Goal: Transaction & Acquisition: Purchase product/service

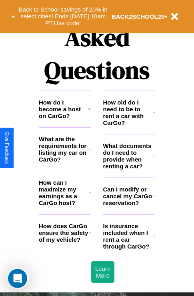
scroll to position [968, 0]
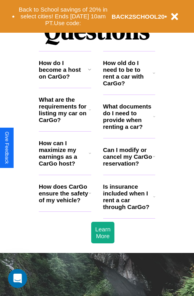
click at [129, 129] on h3 "What documents do I need to provide when renting a car?" at bounding box center [128, 116] width 50 height 27
click at [89, 73] on icon at bounding box center [89, 69] width 3 height 6
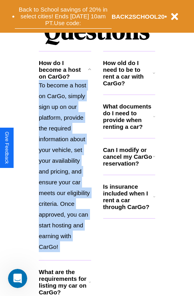
click at [63, 16] on button "Back to School savings of 20% in select cities! Ends [DATE] 10am PT. Use code:" at bounding box center [63, 16] width 97 height 25
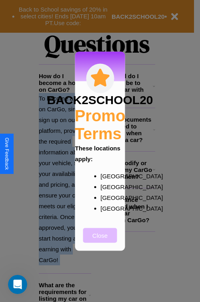
click at [100, 241] on button "Close" at bounding box center [100, 235] width 34 height 15
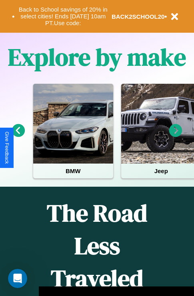
scroll to position [123, 0]
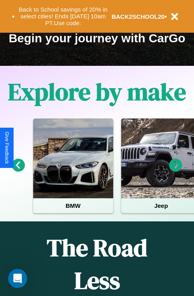
click at [175, 171] on icon at bounding box center [175, 165] width 13 height 13
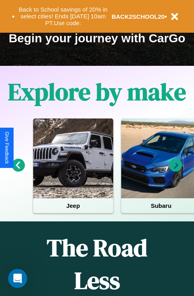
click at [175, 171] on icon at bounding box center [175, 165] width 13 height 13
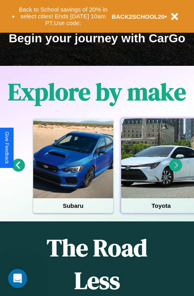
click at [160, 171] on div at bounding box center [161, 159] width 80 height 80
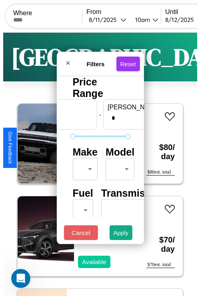
scroll to position [0, 50]
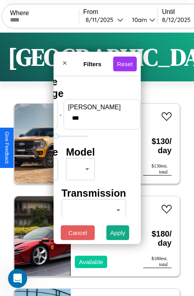
type input "***"
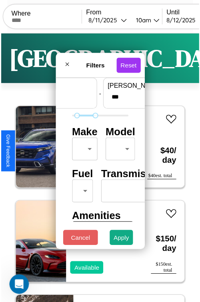
scroll to position [24, 0]
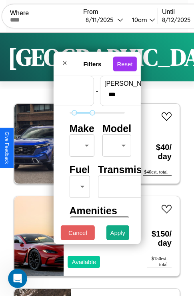
type input "**"
click at [80, 144] on body "CarGo Where From [DATE] 10am Until [DATE] 10am Become a Host Login Sign Up Lond…" at bounding box center [97, 164] width 194 height 329
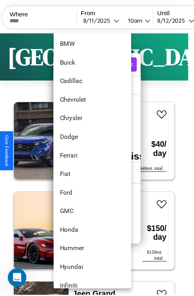
scroll to position [149, 0]
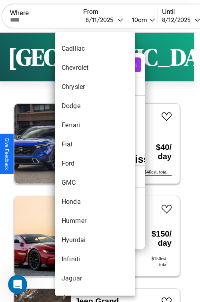
click at [80, 164] on li "Ford" at bounding box center [95, 163] width 80 height 19
type input "****"
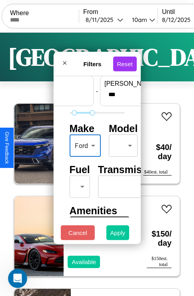
click at [118, 235] on button "Apply" at bounding box center [117, 233] width 23 height 15
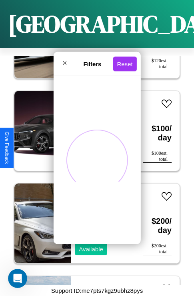
scroll to position [1790, 0]
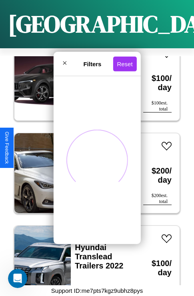
click at [94, 169] on span at bounding box center [97, 160] width 83 height 83
click at [94, 169] on span at bounding box center [97, 160] width 79 height 79
click at [94, 169] on span at bounding box center [96, 160] width 69 height 69
click at [94, 169] on span at bounding box center [97, 160] width 79 height 79
click at [94, 169] on span at bounding box center [97, 160] width 72 height 72
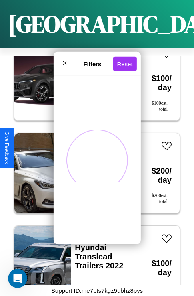
click at [94, 169] on span at bounding box center [97, 160] width 83 height 83
click at [94, 169] on span at bounding box center [97, 160] width 60 height 60
click at [94, 169] on span at bounding box center [97, 160] width 82 height 82
click at [94, 169] on span at bounding box center [96, 160] width 65 height 65
click at [94, 169] on span at bounding box center [97, 160] width 79 height 79
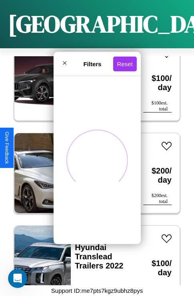
click at [94, 169] on span at bounding box center [97, 160] width 82 height 82
click at [94, 169] on span at bounding box center [96, 160] width 75 height 75
click at [94, 169] on span at bounding box center [97, 160] width 82 height 82
click at [94, 169] on span at bounding box center [97, 160] width 66 height 66
click at [94, 169] on span at bounding box center [97, 160] width 79 height 79
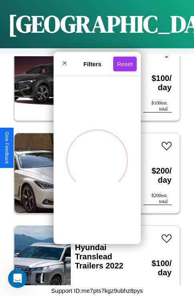
click at [94, 169] on span at bounding box center [97, 160] width 82 height 82
click at [94, 169] on span at bounding box center [96, 160] width 75 height 75
click at [94, 169] on span at bounding box center [97, 160] width 60 height 60
click at [94, 169] on span at bounding box center [97, 160] width 79 height 79
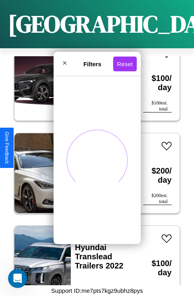
click at [94, 169] on span at bounding box center [97, 160] width 79 height 79
click at [94, 169] on span at bounding box center [96, 160] width 75 height 75
click at [94, 169] on span at bounding box center [97, 160] width 83 height 83
click at [94, 169] on span at bounding box center [97, 160] width 66 height 66
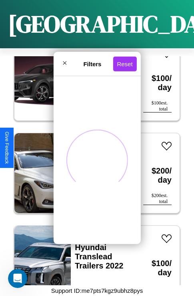
click at [84, 141] on span at bounding box center [97, 160] width 76 height 76
